Goal: Navigation & Orientation: Find specific page/section

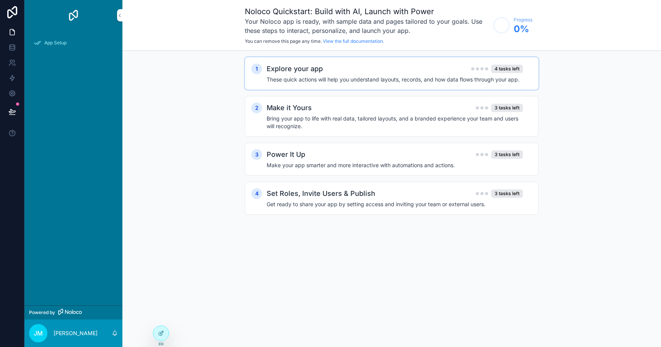
click at [325, 79] on h4 "These quick actions will help you understand layouts, records, and how data flo…" at bounding box center [394, 80] width 256 height 8
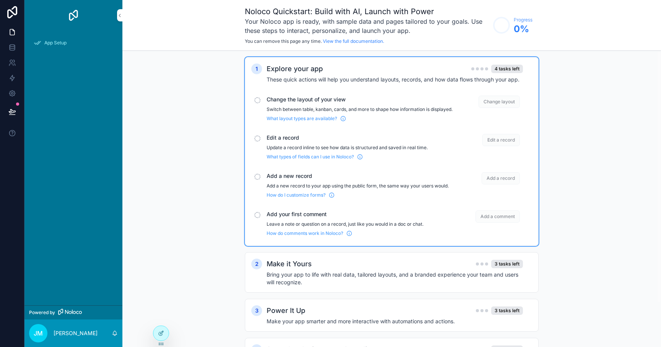
scroll to position [51, 0]
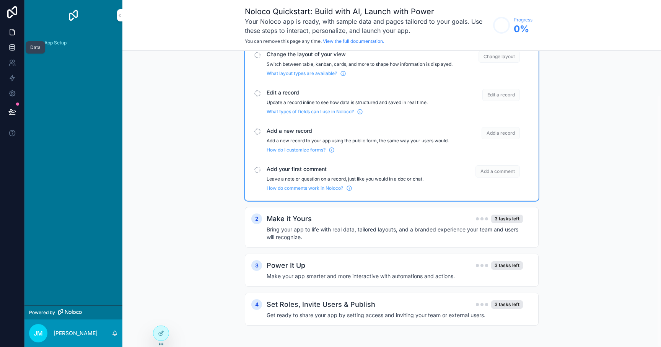
click at [13, 45] on icon at bounding box center [12, 48] width 8 height 8
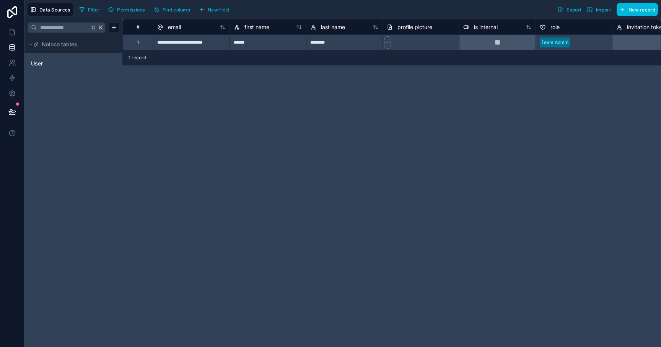
click at [137, 164] on div "**********" at bounding box center [391, 183] width 538 height 328
click at [63, 12] on button "Data Sources" at bounding box center [50, 9] width 45 height 13
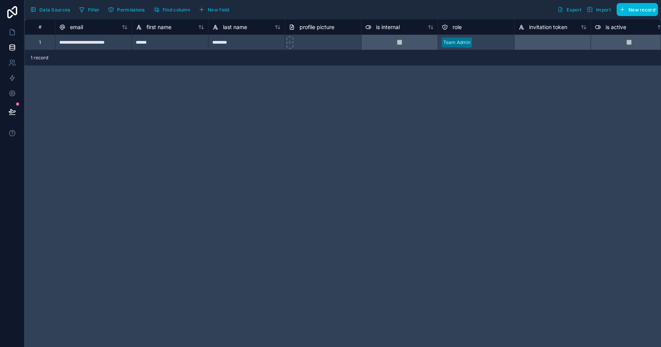
click at [51, 7] on span "Data Sources" at bounding box center [54, 10] width 31 height 6
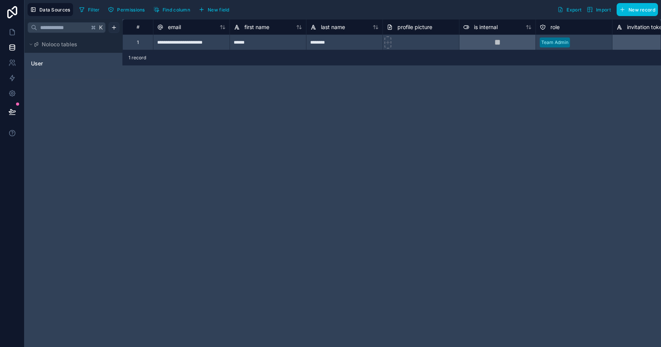
click at [114, 28] on html "**********" at bounding box center [330, 173] width 661 height 347
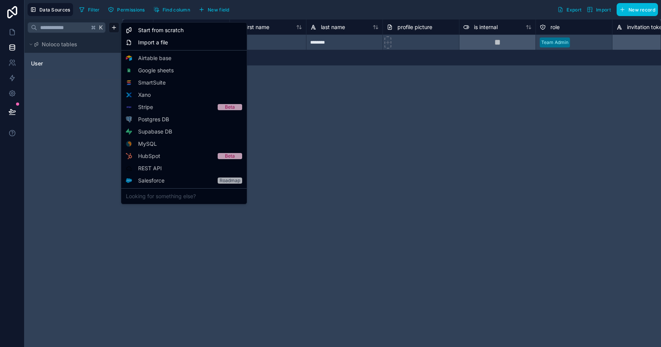
click at [0, 0] on div "Starter" at bounding box center [0, 0] width 0 height 0
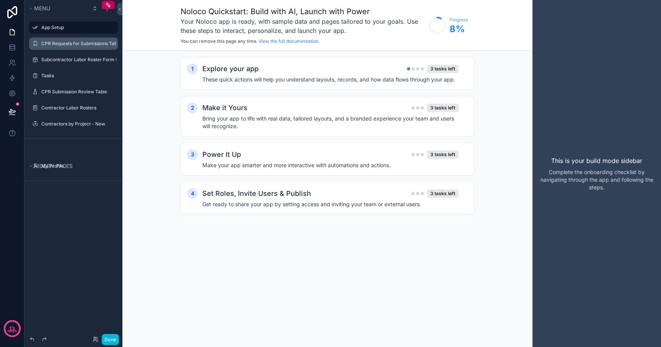
click at [94, 44] on label "CPR Requests for Submissions Table" at bounding box center [78, 44] width 75 height 6
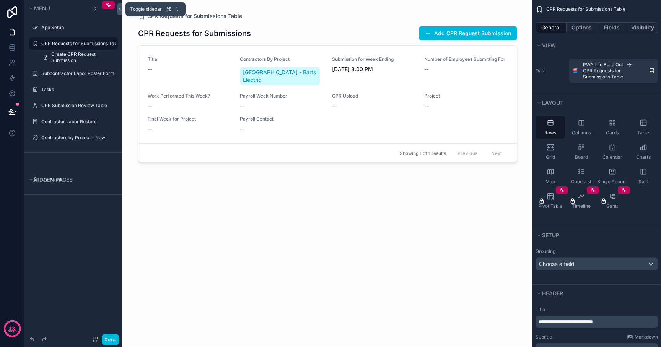
click at [117, 8] on icon at bounding box center [119, 9] width 5 height 6
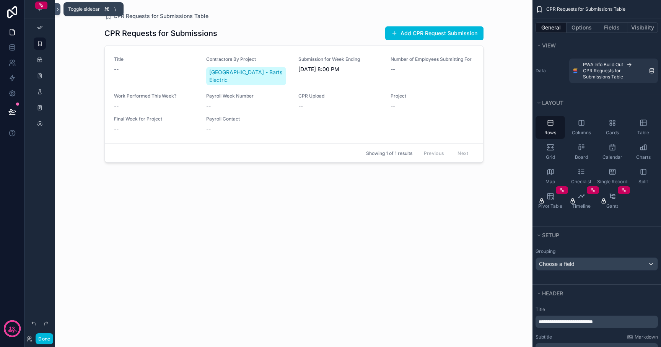
click at [56, 10] on icon at bounding box center [57, 9] width 5 height 6
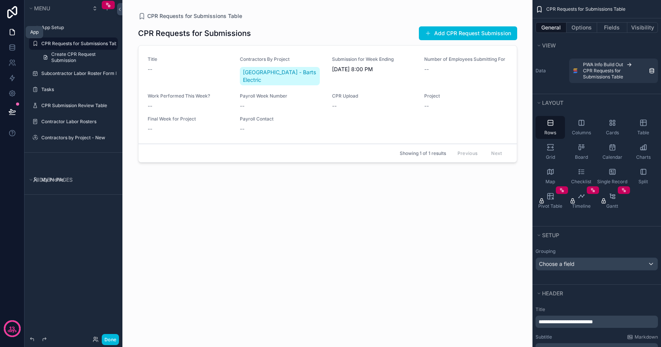
click at [10, 30] on icon at bounding box center [12, 32] width 5 height 6
click at [118, 8] on icon at bounding box center [119, 9] width 5 height 6
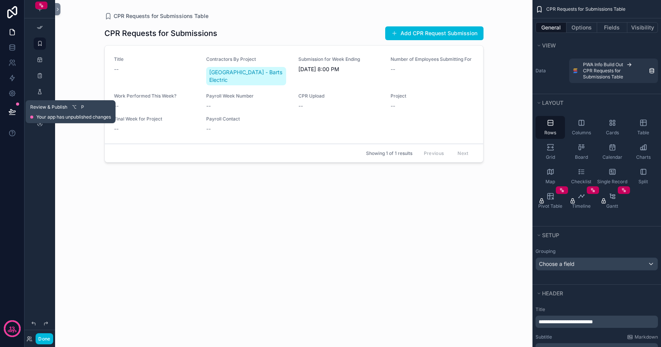
click at [11, 114] on icon at bounding box center [12, 112] width 8 height 8
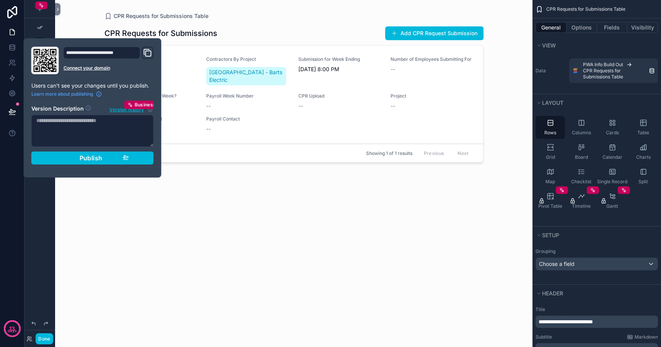
click at [155, 21] on div "scrollable content" at bounding box center [293, 169] width 391 height 338
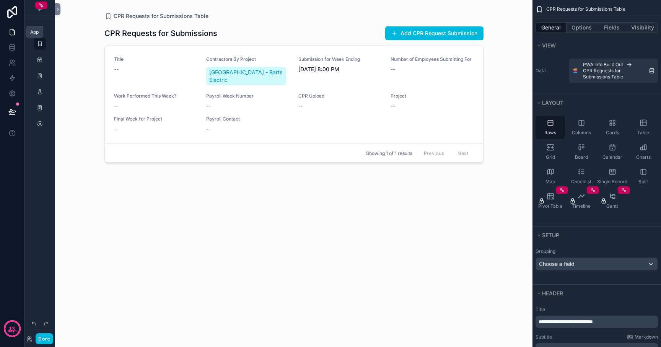
click at [12, 32] on icon at bounding box center [12, 32] width 8 height 8
click at [11, 52] on link at bounding box center [12, 47] width 24 height 15
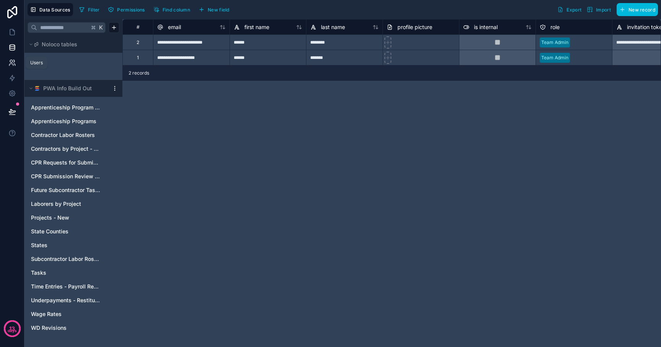
click at [11, 64] on icon at bounding box center [12, 63] width 8 height 8
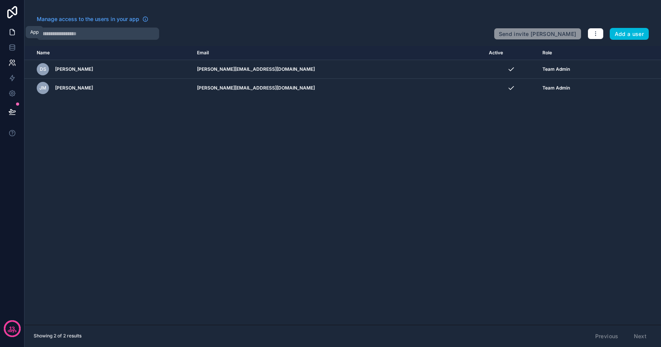
click at [11, 32] on icon at bounding box center [12, 32] width 8 height 8
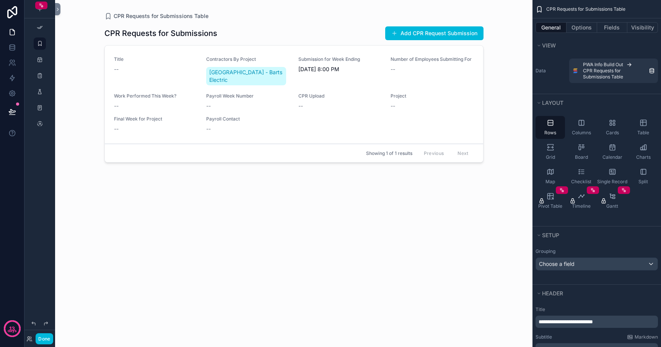
click at [386, 242] on div "CPR Requests for Submissions Add CPR Request Submission Title -- Contractors By…" at bounding box center [293, 179] width 379 height 318
click at [57, 11] on icon at bounding box center [57, 9] width 5 height 6
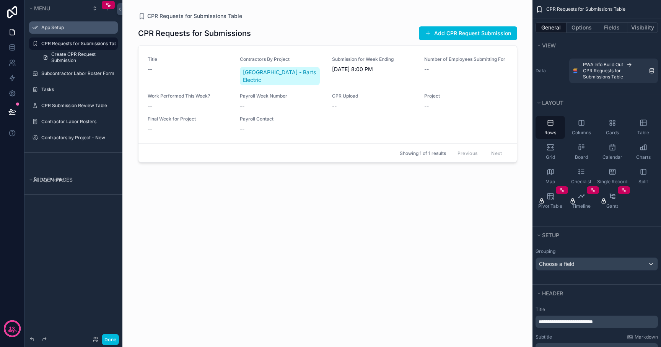
click at [51, 26] on label "App Setup" at bounding box center [77, 27] width 72 height 6
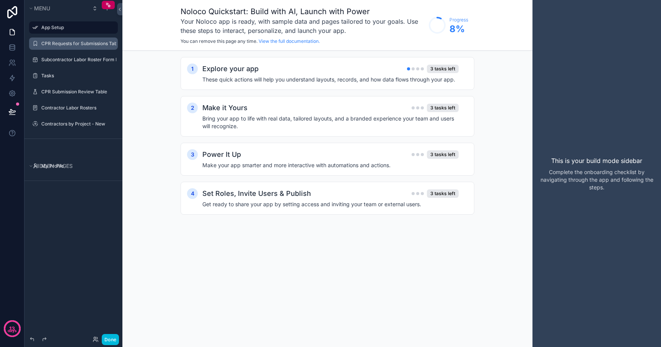
click at [80, 47] on div "CPR Requests for Submissions Table" at bounding box center [78, 44] width 75 height 6
click at [0, 0] on icon "scrollable content" at bounding box center [0, 0] width 0 height 0
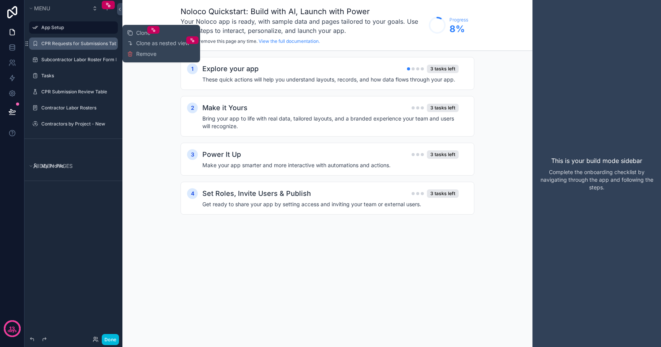
click at [0, 0] on icon "scrollable content" at bounding box center [0, 0] width 0 height 0
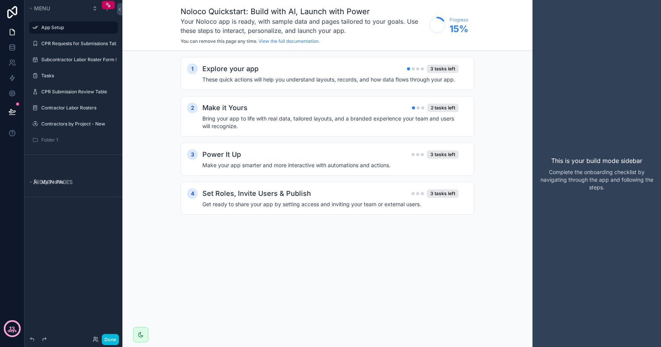
click at [11, 328] on p "days" at bounding box center [12, 331] width 9 height 6
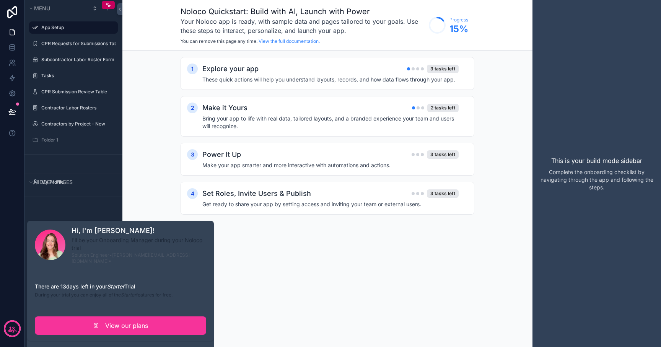
click at [318, 236] on div "Noloco Quickstart: Build with AI, Launch with Power Your Noloco app is ready, w…" at bounding box center [327, 173] width 410 height 347
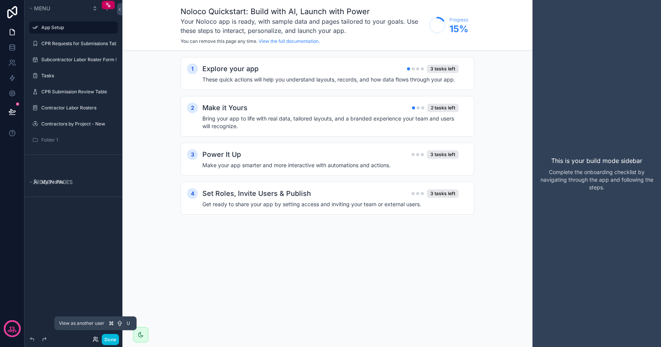
click at [96, 340] on icon at bounding box center [94, 341] width 3 height 2
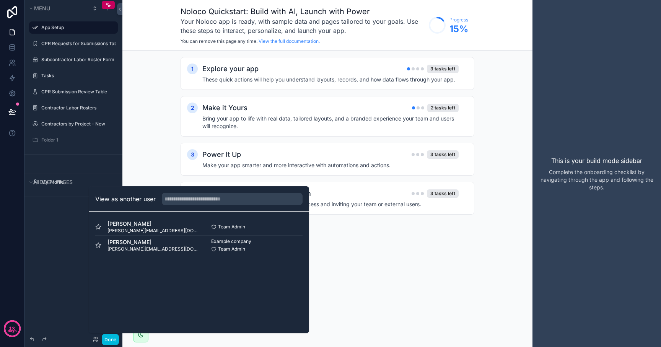
click at [0, 0] on button "Select" at bounding box center [0, 0] width 0 height 0
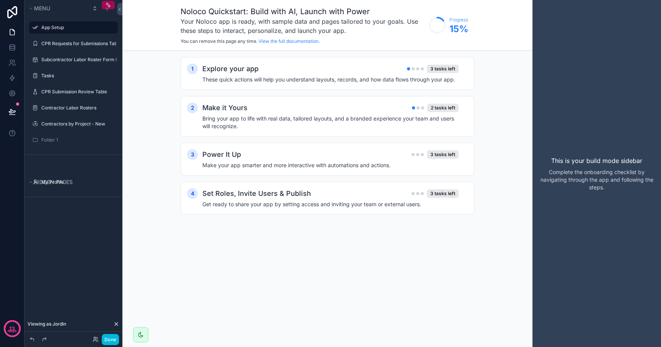
click at [104, 5] on div "scrollable content" at bounding box center [108, 5] width 13 height 8
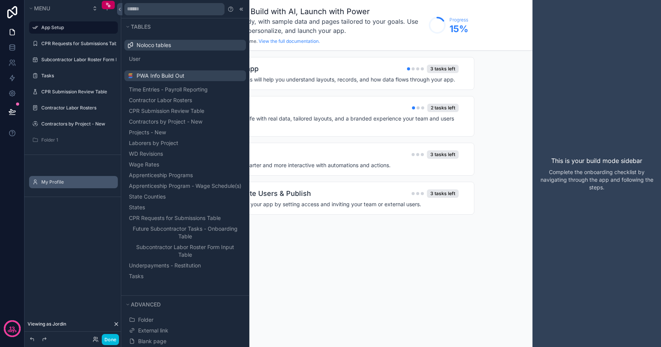
click at [0, 0] on icon "scrollable content" at bounding box center [0, 0] width 0 height 0
click at [50, 182] on label "My Profile" at bounding box center [77, 182] width 72 height 6
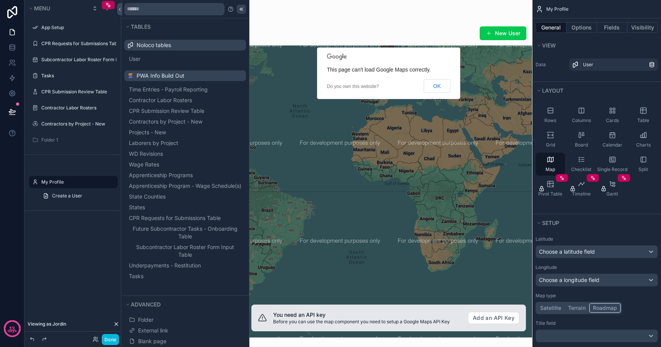
click at [242, 7] on icon at bounding box center [241, 9] width 6 height 6
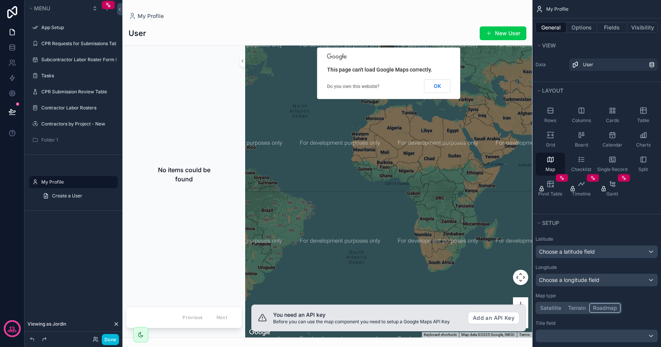
click at [242, 7] on div "scrollable content" at bounding box center [327, 173] width 410 height 347
click at [13, 93] on icon at bounding box center [12, 94] width 2 height 2
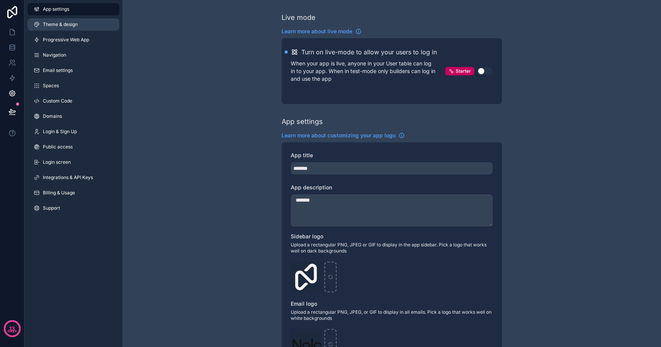
click at [72, 24] on span "Theme & design" at bounding box center [60, 24] width 35 height 6
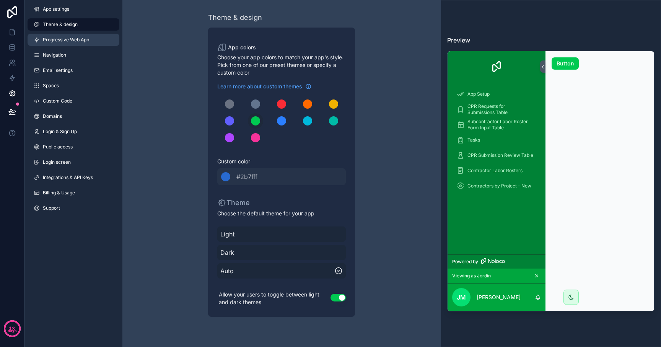
click at [64, 42] on span "Progressive Web App" at bounding box center [66, 40] width 46 height 6
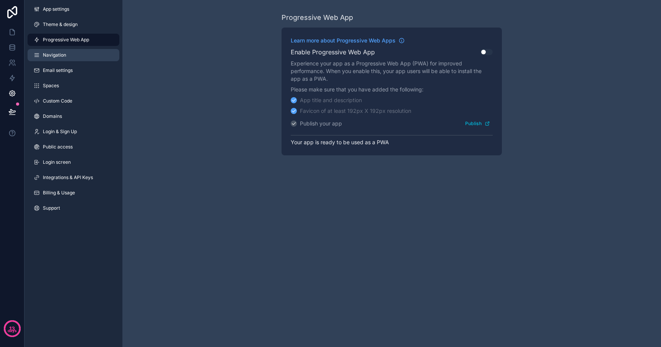
click at [62, 58] on link "Navigation" at bounding box center [74, 55] width 92 height 12
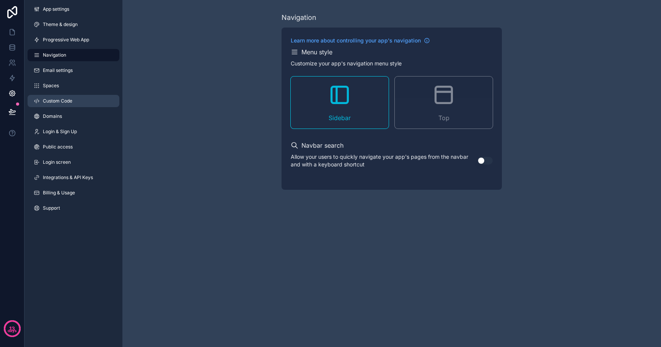
click at [59, 105] on link "Custom Code" at bounding box center [74, 101] width 92 height 12
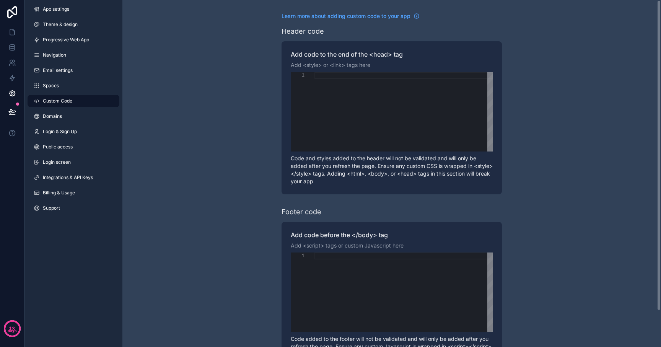
scroll to position [40, 0]
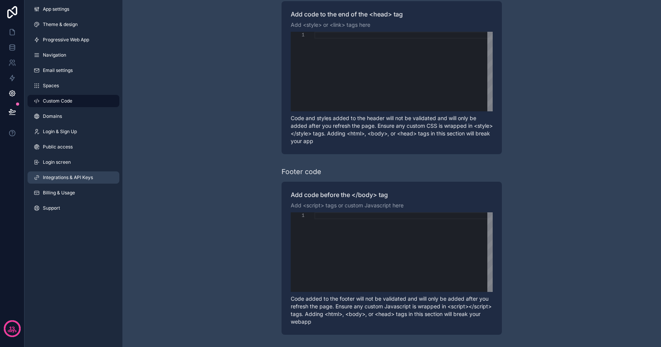
click at [57, 174] on span "Integrations & API Keys" at bounding box center [68, 177] width 50 height 6
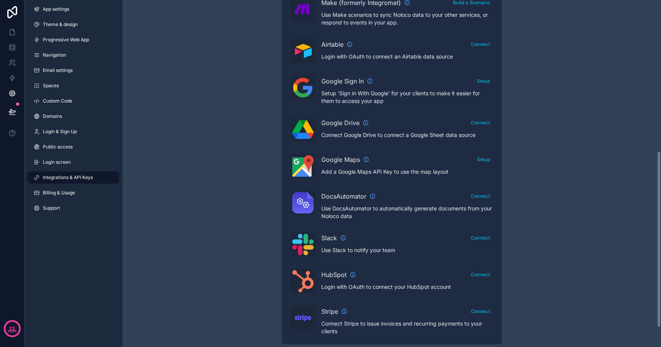
scroll to position [335, 0]
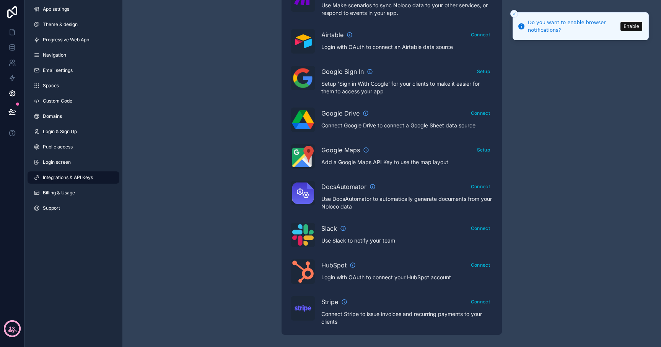
click at [11, 331] on p "days" at bounding box center [12, 331] width 9 height 6
click at [9, 26] on link at bounding box center [12, 31] width 24 height 15
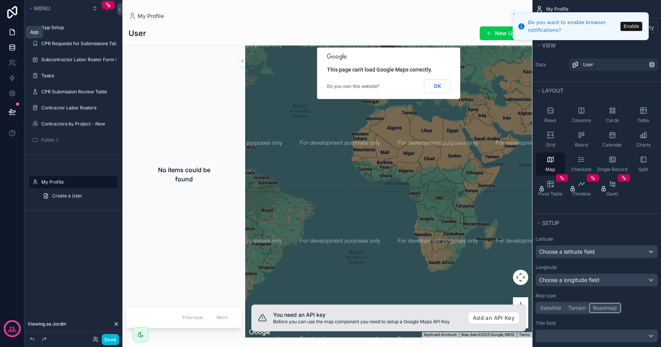
click at [9, 46] on icon at bounding box center [12, 48] width 8 height 8
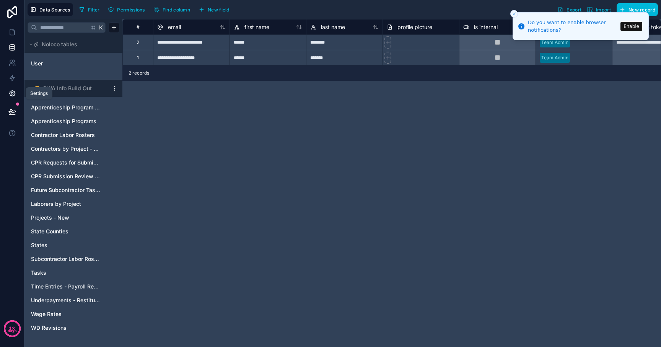
click at [13, 96] on icon at bounding box center [12, 93] width 8 height 8
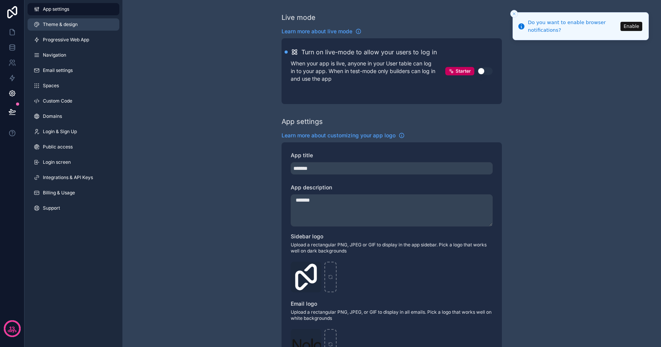
click at [68, 19] on link "Theme & design" at bounding box center [74, 24] width 92 height 12
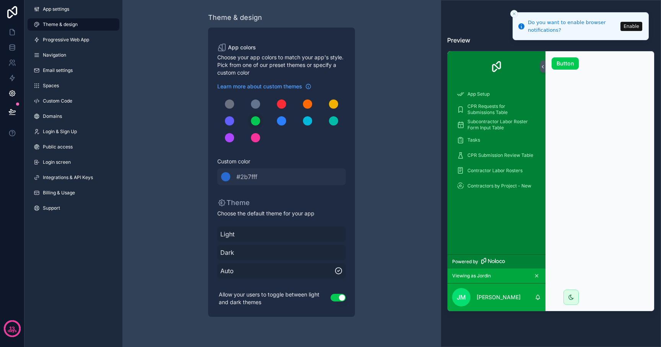
click at [247, 230] on span "Light" at bounding box center [281, 233] width 122 height 9
click at [234, 274] on span "Auto" at bounding box center [281, 270] width 122 height 9
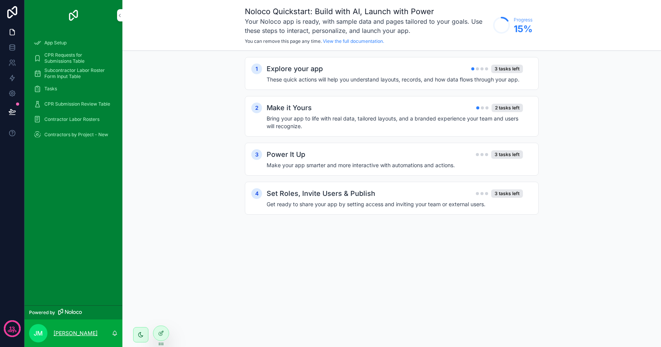
click at [59, 332] on p "[PERSON_NAME]" at bounding box center [76, 333] width 44 height 8
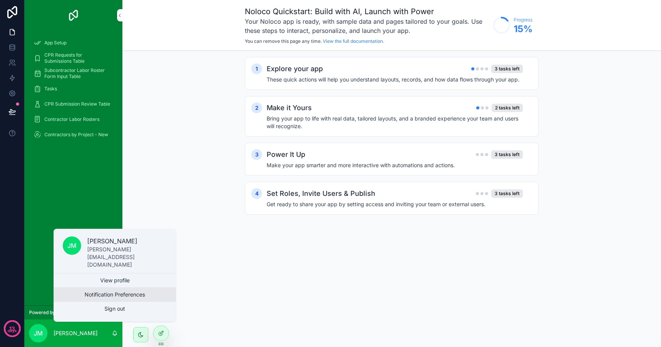
click at [89, 292] on button "Notification Preferences" at bounding box center [115, 294] width 122 height 14
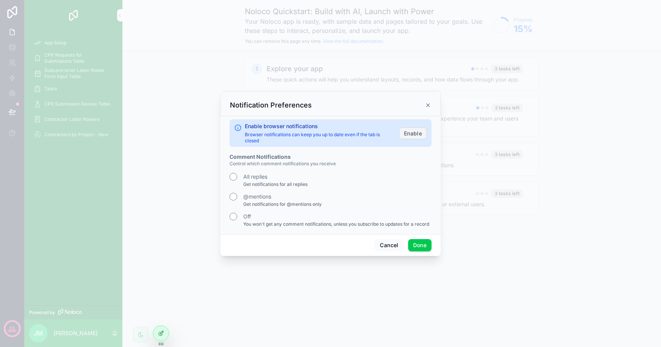
click at [414, 136] on button "Enable" at bounding box center [413, 133] width 28 height 12
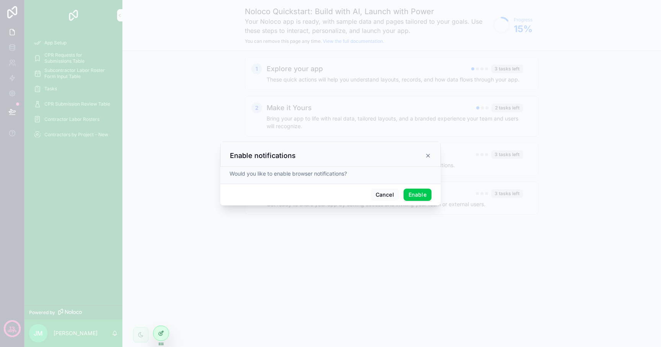
click at [416, 198] on button "Enable" at bounding box center [417, 194] width 28 height 12
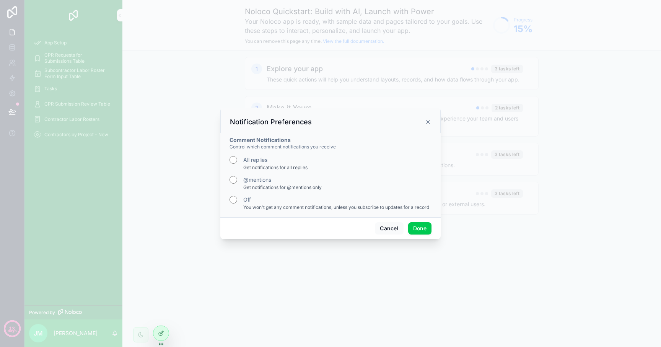
click at [420, 227] on button "Done" at bounding box center [419, 228] width 23 height 12
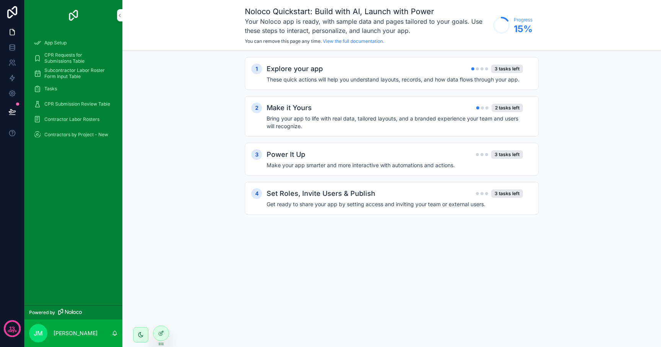
click at [139, 332] on icon "scrollable content" at bounding box center [141, 334] width 6 height 6
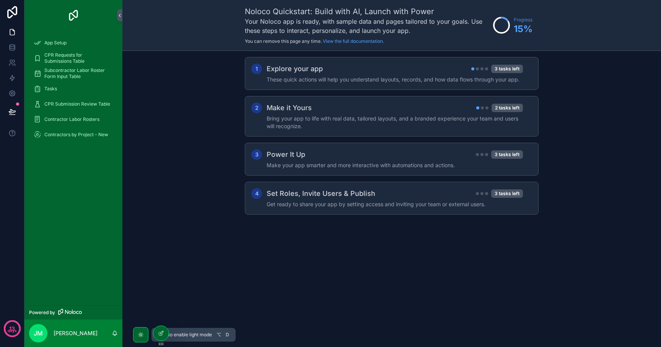
click at [139, 332] on icon "scrollable content" at bounding box center [141, 334] width 6 height 6
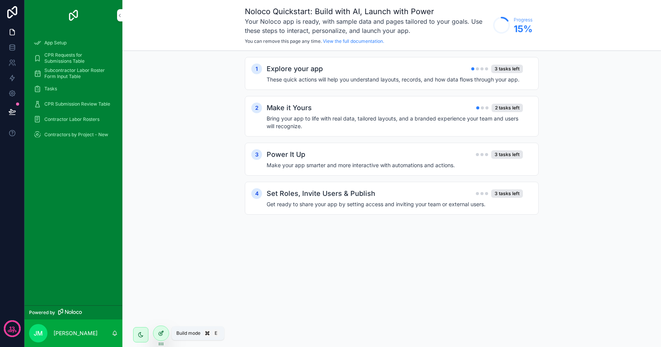
click at [162, 334] on icon at bounding box center [161, 333] width 6 height 6
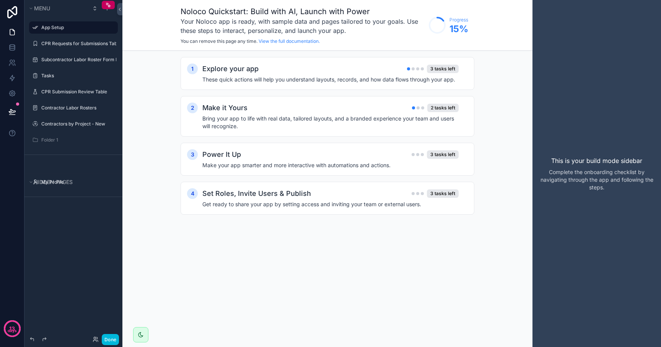
click at [140, 333] on icon "scrollable content" at bounding box center [140, 334] width 5 height 5
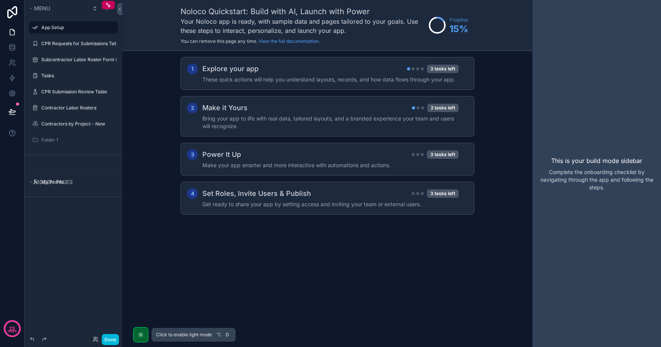
click at [140, 333] on icon "scrollable content" at bounding box center [141, 334] width 2 height 2
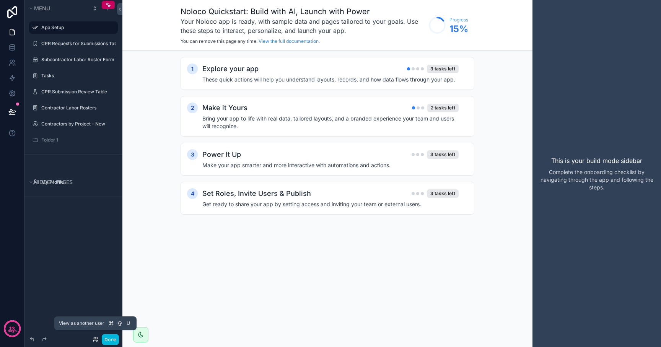
click at [94, 341] on icon at bounding box center [96, 339] width 6 height 6
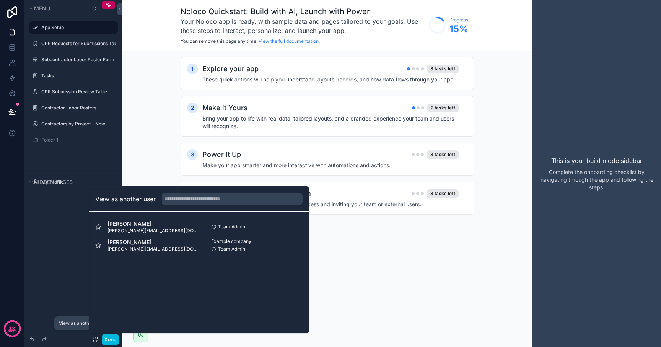
click at [94, 341] on icon at bounding box center [96, 339] width 6 height 6
click at [92, 339] on div "Done" at bounding box center [104, 339] width 30 height 11
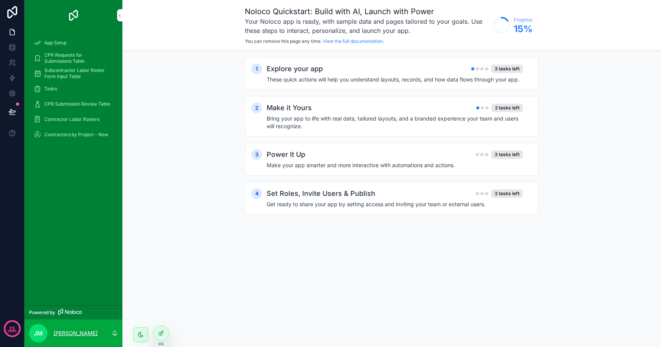
click at [79, 331] on p "[PERSON_NAME]" at bounding box center [76, 333] width 44 height 8
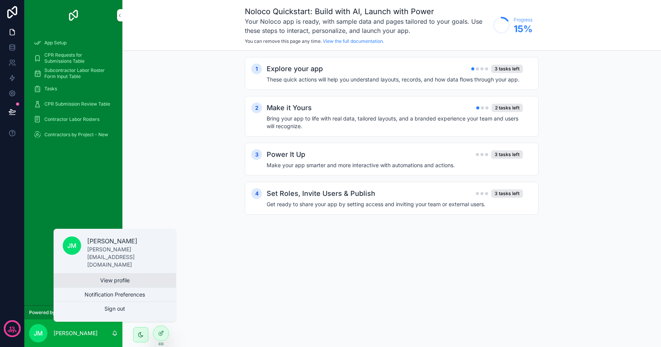
click at [94, 280] on link "View profile" at bounding box center [115, 280] width 122 height 14
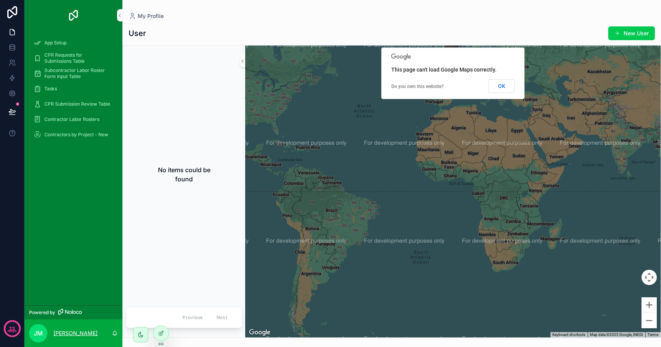
click at [63, 333] on p "[PERSON_NAME]" at bounding box center [76, 333] width 44 height 8
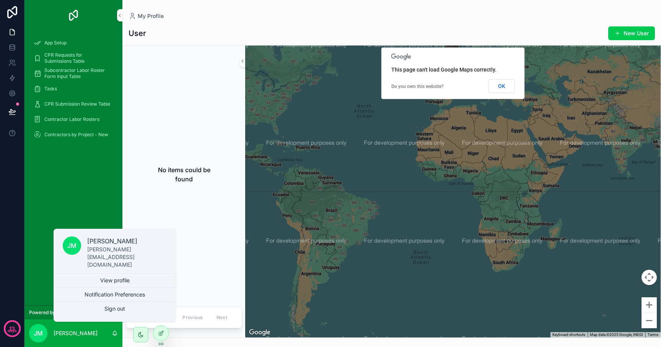
click at [106, 245] on p "[PERSON_NAME]" at bounding box center [127, 240] width 80 height 9
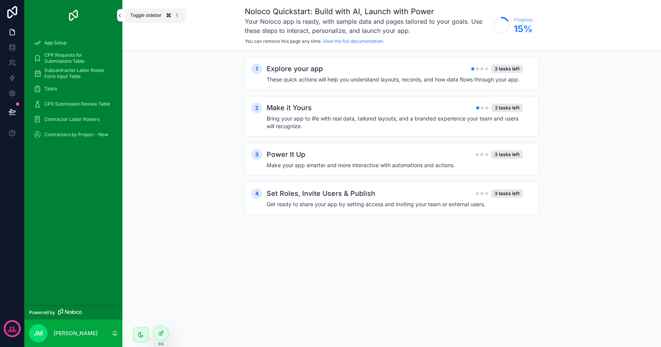
click at [119, 15] on icon "scrollable content" at bounding box center [119, 16] width 5 height 6
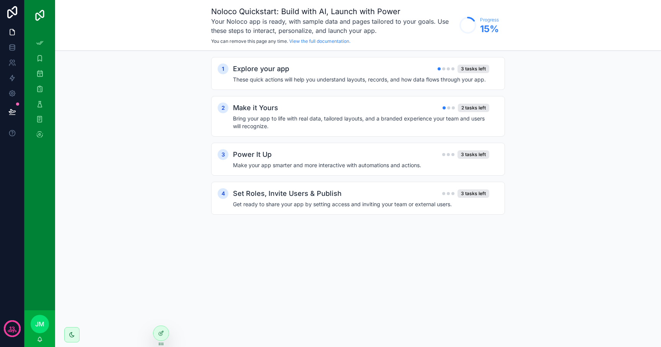
click at [39, 13] on img "scrollable content" at bounding box center [40, 15] width 12 height 12
click at [55, 14] on div "Noloco Quickstart: Build with AI, Launch with Power Your Noloco app is ready, w…" at bounding box center [358, 25] width 606 height 51
click at [58, 23] on div "Noloco Quickstart: Build with AI, Launch with Power Your Noloco app is ready, w…" at bounding box center [358, 25] width 606 height 51
click at [39, 44] on icon "scrollable content" at bounding box center [40, 43] width 8 height 8
click at [40, 58] on icon "scrollable content" at bounding box center [40, 58] width 8 height 8
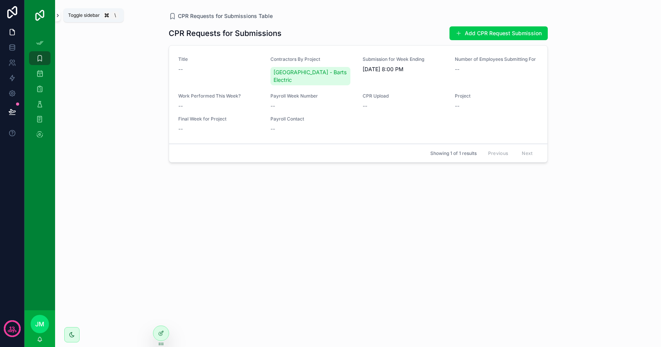
click at [57, 16] on icon "scrollable content" at bounding box center [57, 16] width 5 height 6
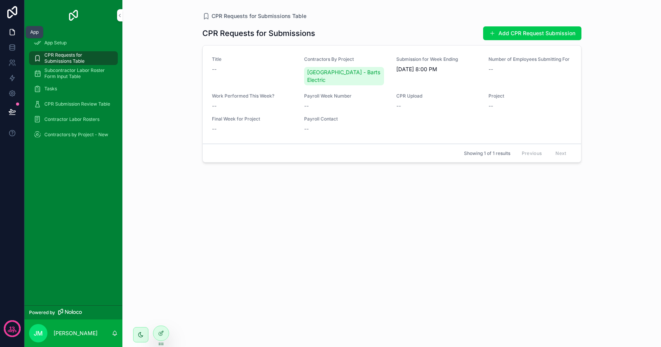
click at [11, 32] on icon at bounding box center [12, 32] width 8 height 8
click at [12, 48] on icon at bounding box center [12, 46] width 5 height 3
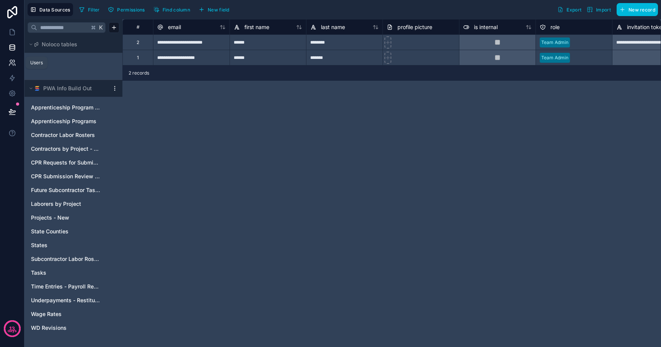
click at [12, 63] on icon at bounding box center [12, 63] width 8 height 8
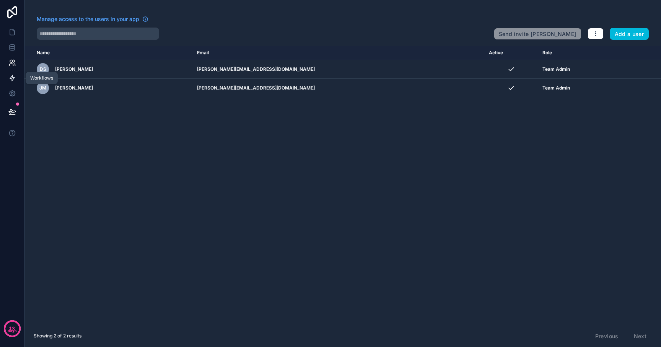
click at [11, 82] on link at bounding box center [12, 77] width 24 height 15
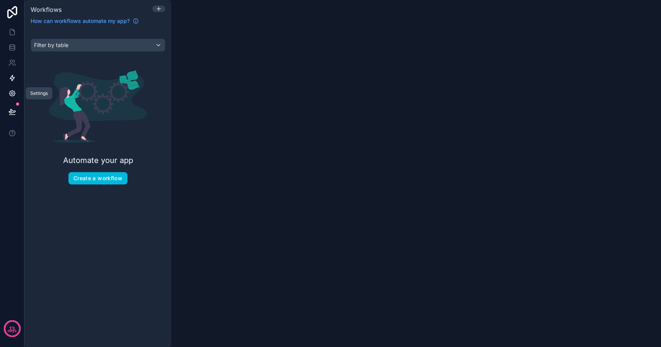
click at [13, 99] on link at bounding box center [12, 93] width 24 height 15
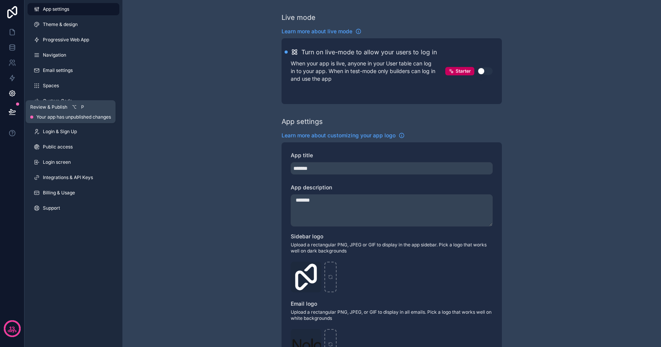
click at [13, 113] on icon at bounding box center [12, 112] width 8 height 8
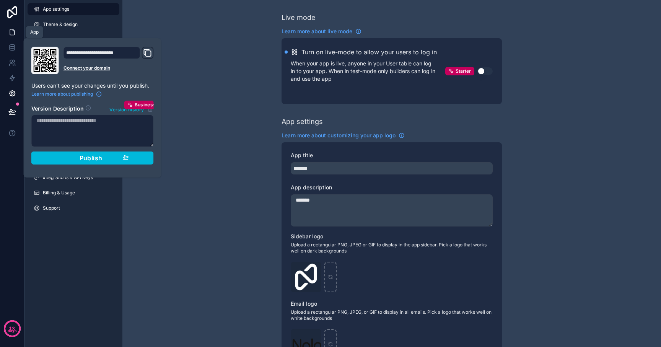
click at [13, 30] on icon at bounding box center [14, 30] width 2 height 2
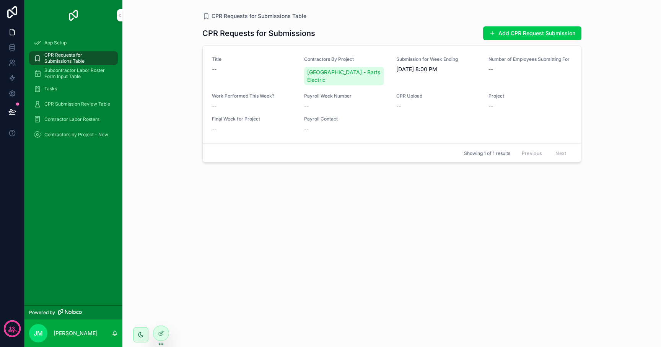
click at [74, 177] on div "App Setup CPR Requests for Submissions Table Subcontractor Labor Roster Form In…" at bounding box center [73, 168] width 98 height 274
click at [160, 334] on icon at bounding box center [161, 333] width 6 height 6
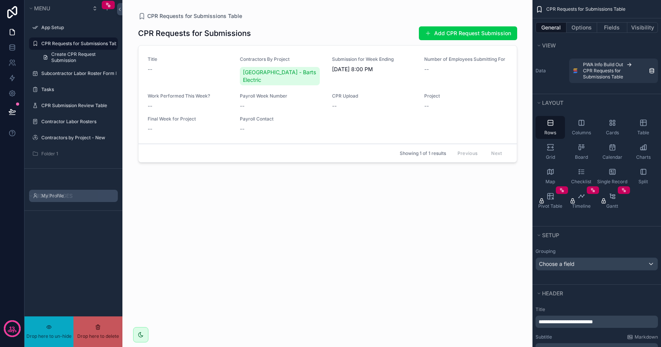
drag, startPoint x: 80, startPoint y: 194, endPoint x: 80, endPoint y: 169, distance: 24.5
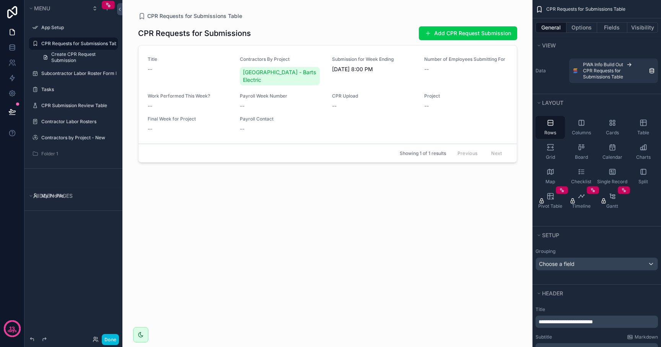
click at [226, 84] on div "scrollable content" at bounding box center [327, 169] width 391 height 338
click at [73, 76] on label "Subcontractor Labor Roster Form Input Table" at bounding box center [78, 73] width 75 height 6
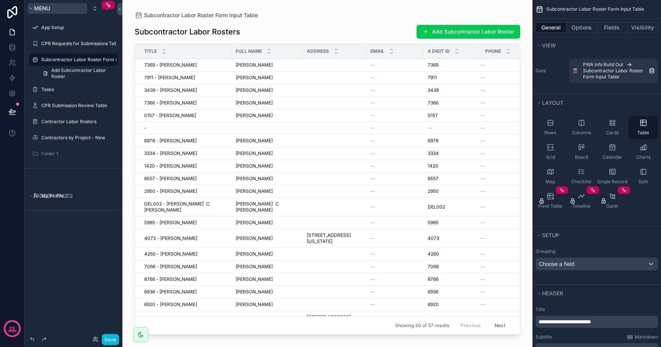
click at [40, 10] on span "Menu" at bounding box center [42, 8] width 16 height 6
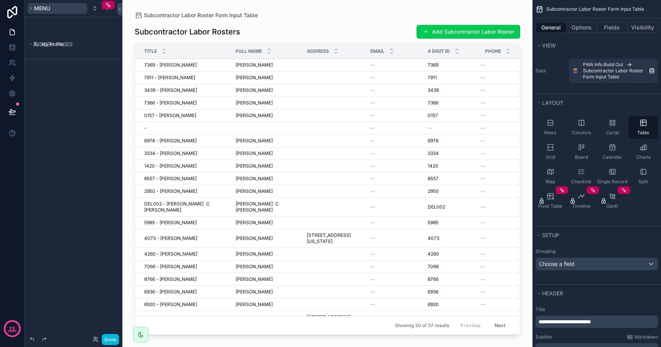
click at [40, 10] on span "Menu" at bounding box center [42, 8] width 16 height 6
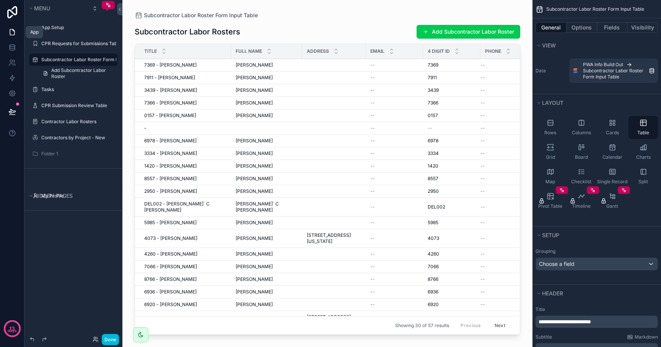
click at [14, 29] on icon at bounding box center [12, 32] width 8 height 8
click at [11, 13] on icon at bounding box center [12, 12] width 15 height 12
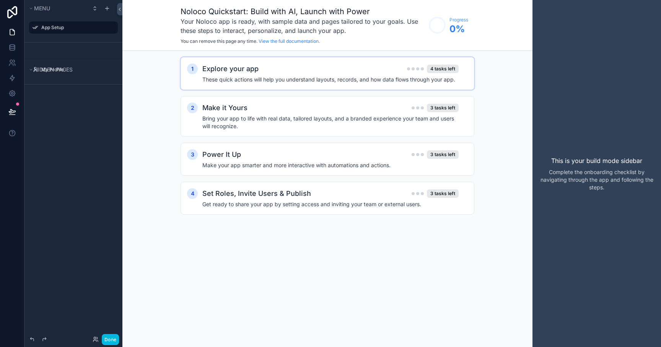
click at [291, 74] on div "Explore your app 4 tasks left" at bounding box center [330, 68] width 256 height 11
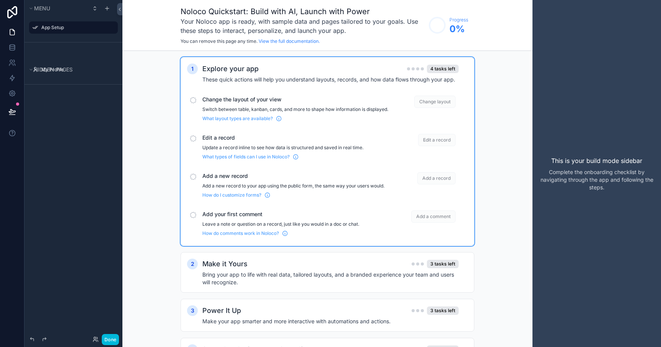
click at [252, 99] on span "Change the layout of your view" at bounding box center [295, 100] width 186 height 8
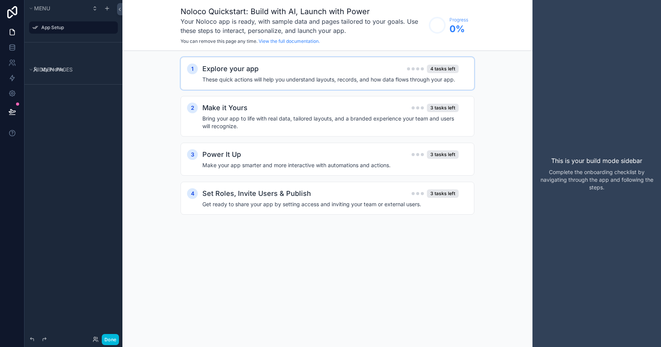
click at [261, 79] on h4 "These quick actions will help you understand layouts, records, and how data flo…" at bounding box center [330, 80] width 256 height 8
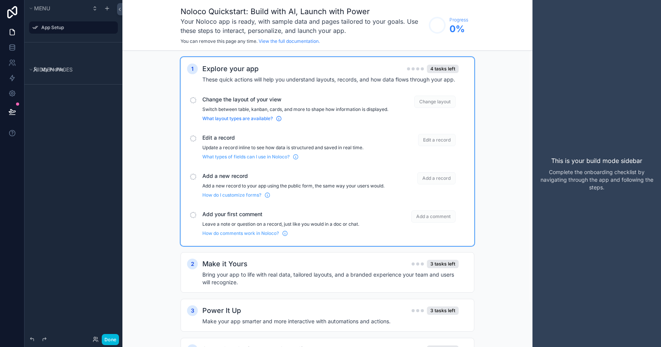
click at [218, 122] on span "What layout types are available?" at bounding box center [237, 118] width 70 height 6
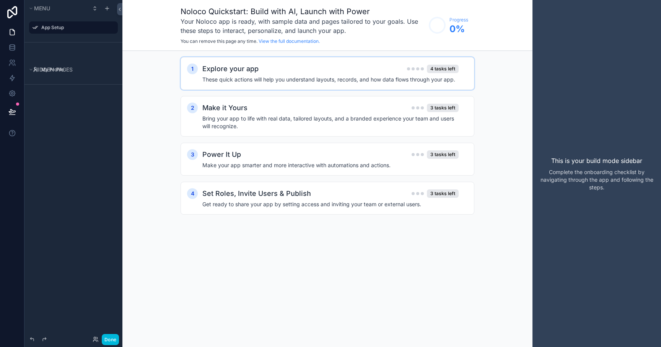
click at [409, 74] on div "Explore your app 4 tasks left These quick actions will help you understand layo…" at bounding box center [334, 73] width 265 height 20
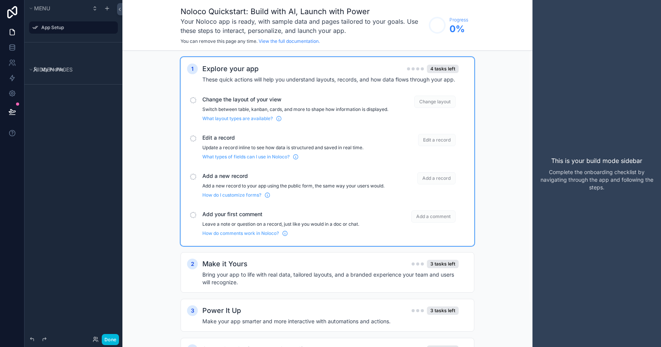
click at [228, 99] on span "Change the layout of your view" at bounding box center [295, 100] width 186 height 8
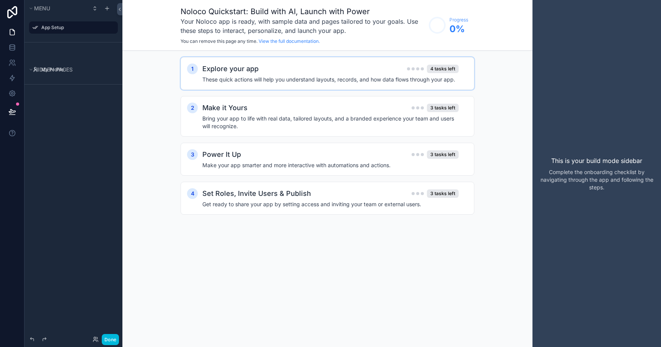
click at [221, 75] on div "Explore your app 4 tasks left These quick actions will help you understand layo…" at bounding box center [334, 73] width 265 height 20
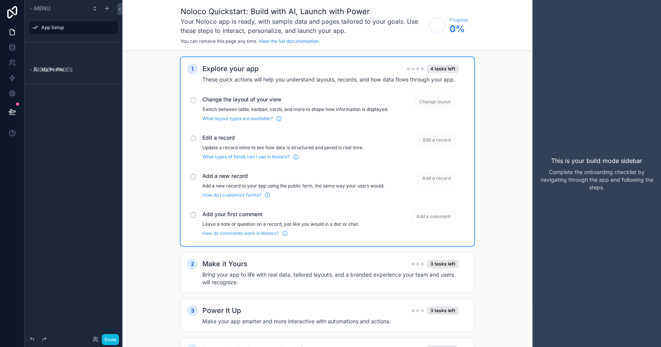
click at [195, 97] on div "scrollable content" at bounding box center [193, 100] width 6 height 6
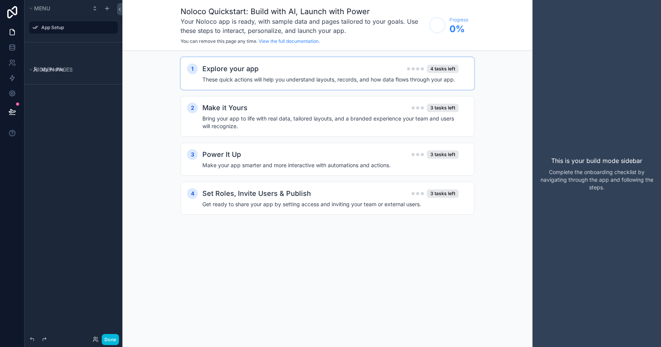
click at [202, 67] on h2 "Explore your app" at bounding box center [230, 68] width 56 height 11
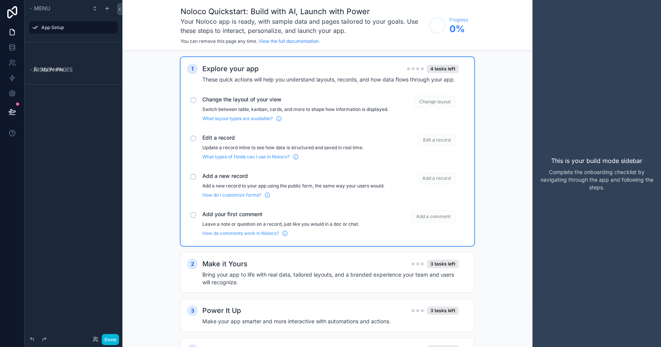
click at [440, 145] on span "Edit a record" at bounding box center [436, 140] width 37 height 12
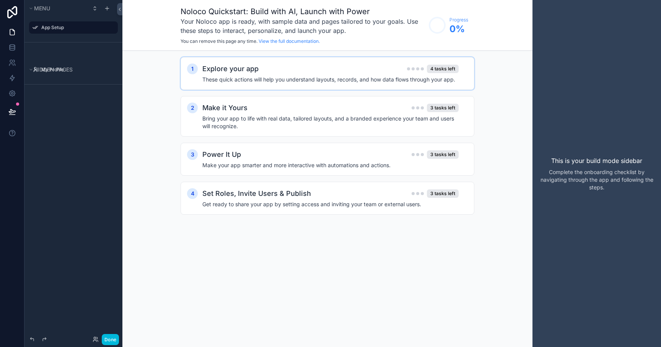
click at [439, 82] on h4 "These quick actions will help you understand layouts, records, and how data flo…" at bounding box center [330, 80] width 256 height 8
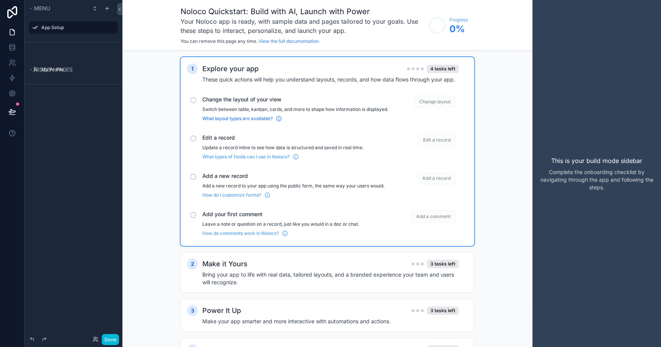
click at [247, 122] on span "What layout types are available?" at bounding box center [237, 118] width 70 height 6
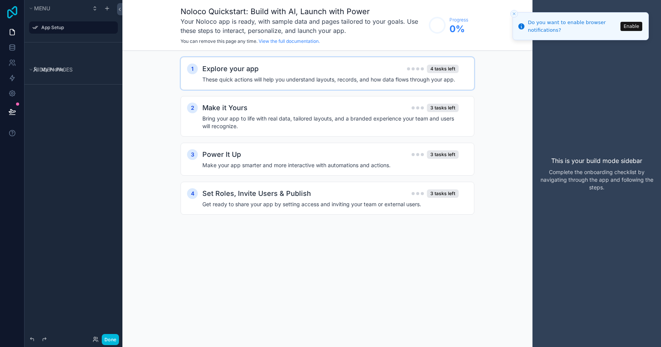
click at [15, 12] on icon at bounding box center [12, 12] width 15 height 12
